Goal: Use online tool/utility

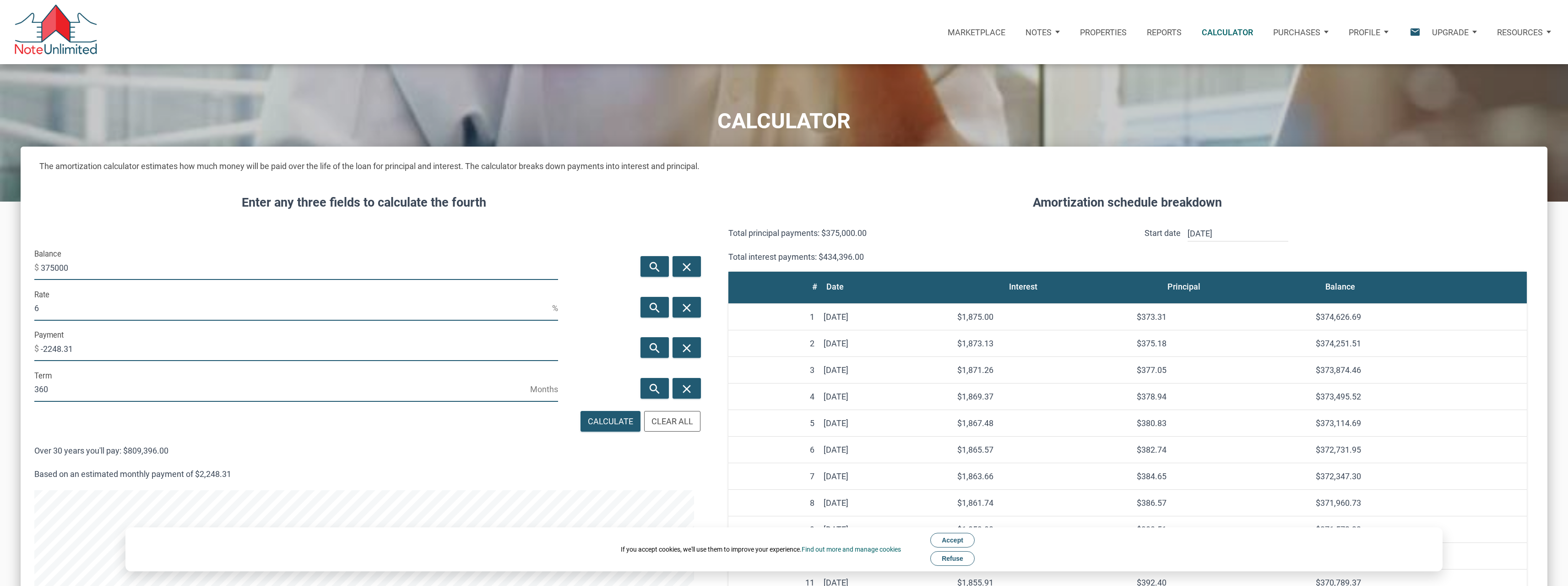
scroll to position [828, 1527]
drag, startPoint x: 73, startPoint y: 263, endPoint x: 15, endPoint y: 269, distance: 58.3
click at [15, 269] on div "CALCULATOR The amortization calculator estimates how much money will be paid ov…" at bounding box center [784, 518] width 1568 height 908
type input "343000"
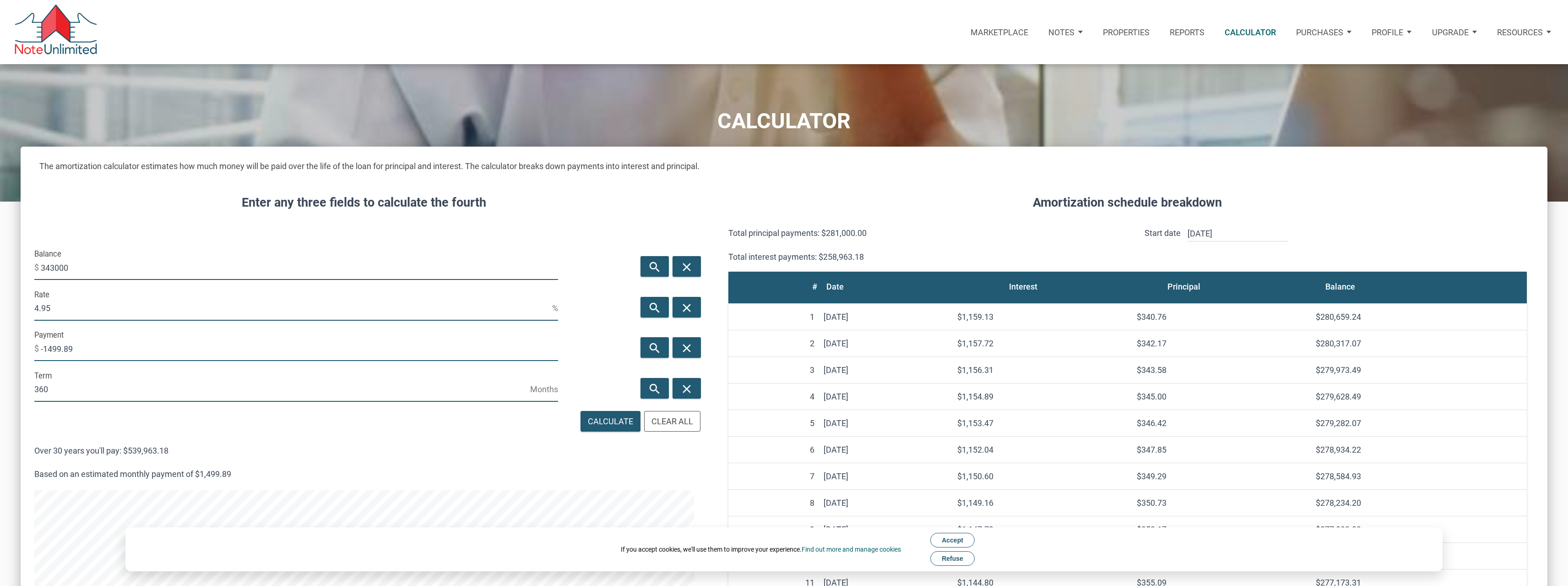
drag, startPoint x: 51, startPoint y: 312, endPoint x: 16, endPoint y: 312, distance: 35.0
click at [16, 312] on div "CALCULATOR The amortization calculator estimates how much money will be paid ov…" at bounding box center [784, 518] width 1568 height 908
type input "3.5"
click at [665, 345] on div "search" at bounding box center [654, 348] width 29 height 21
type input "-1540.22"
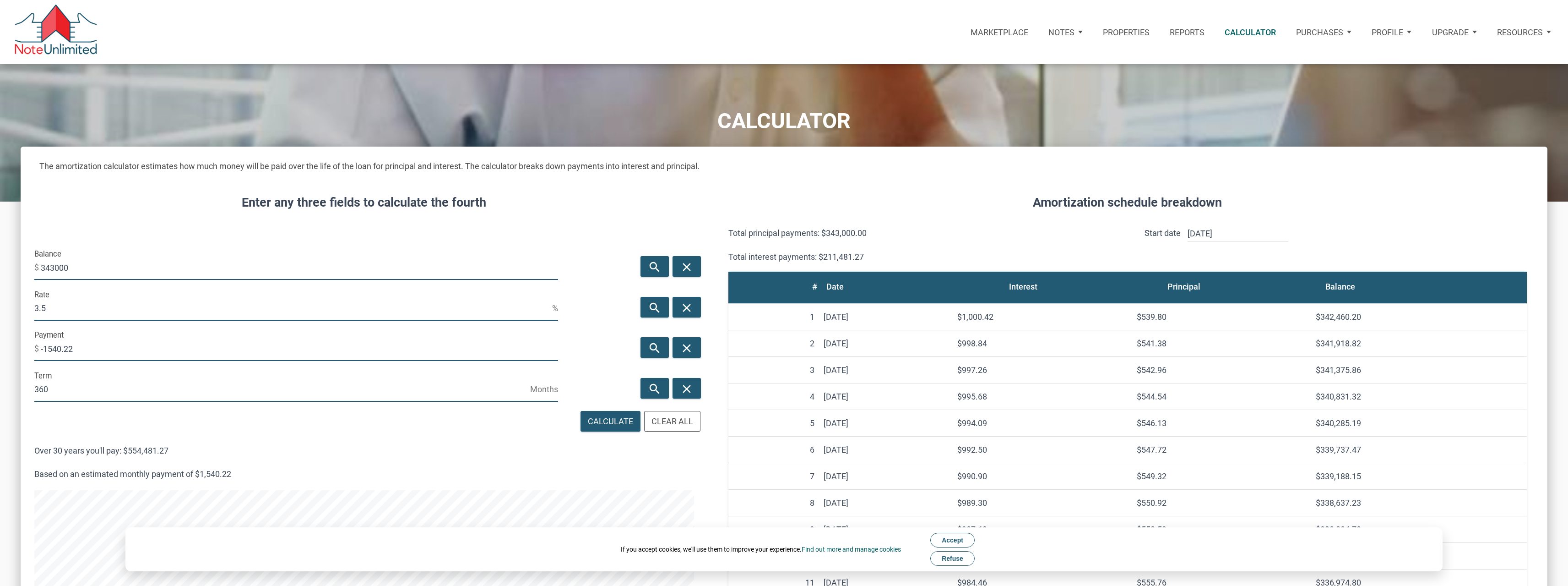
drag, startPoint x: 46, startPoint y: 309, endPoint x: 33, endPoint y: 309, distance: 13.0
click at [33, 309] on div "Rate 3.5 %" at bounding box center [296, 307] width 544 height 41
click at [50, 309] on input "3.5" at bounding box center [293, 308] width 518 height 25
drag, startPoint x: 47, startPoint y: 308, endPoint x: 36, endPoint y: 308, distance: 11.0
click at [36, 308] on input "3.5" at bounding box center [293, 308] width 518 height 25
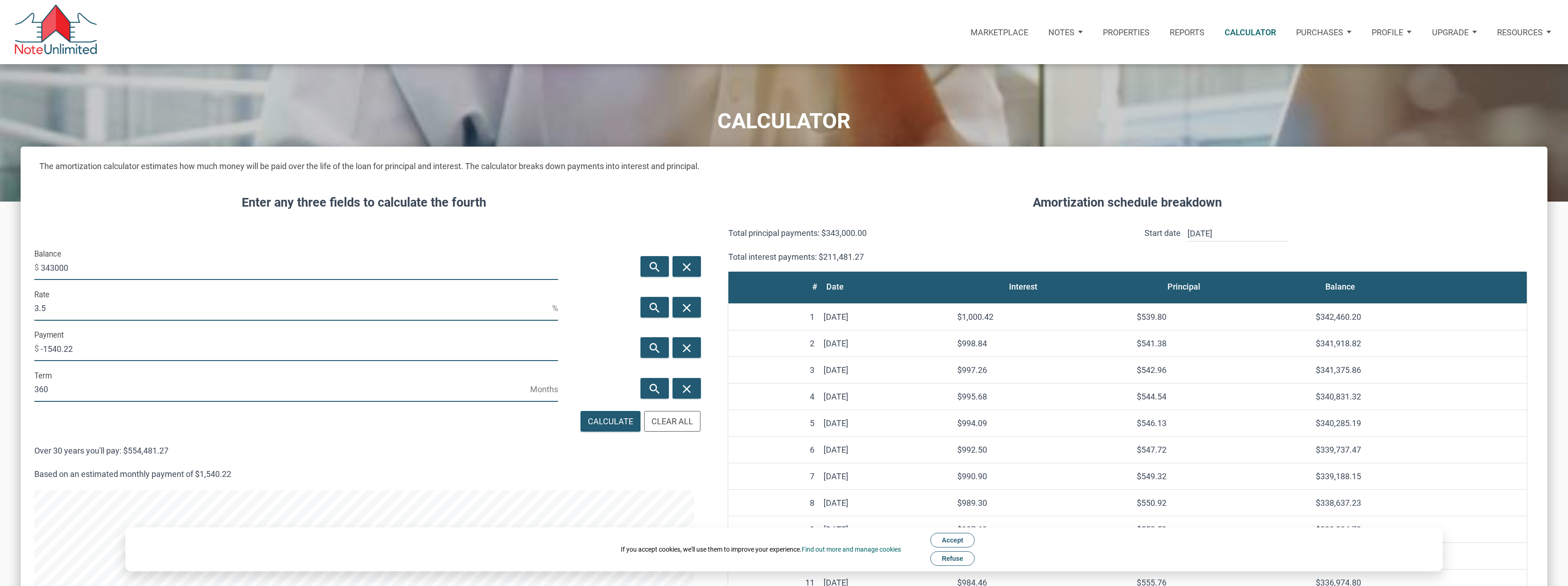
click at [57, 309] on input "3.5" at bounding box center [293, 308] width 518 height 25
click at [586, 208] on h4 "Enter any three fields to calculate the fourth" at bounding box center [364, 202] width 667 height 19
